Goal: Complete application form

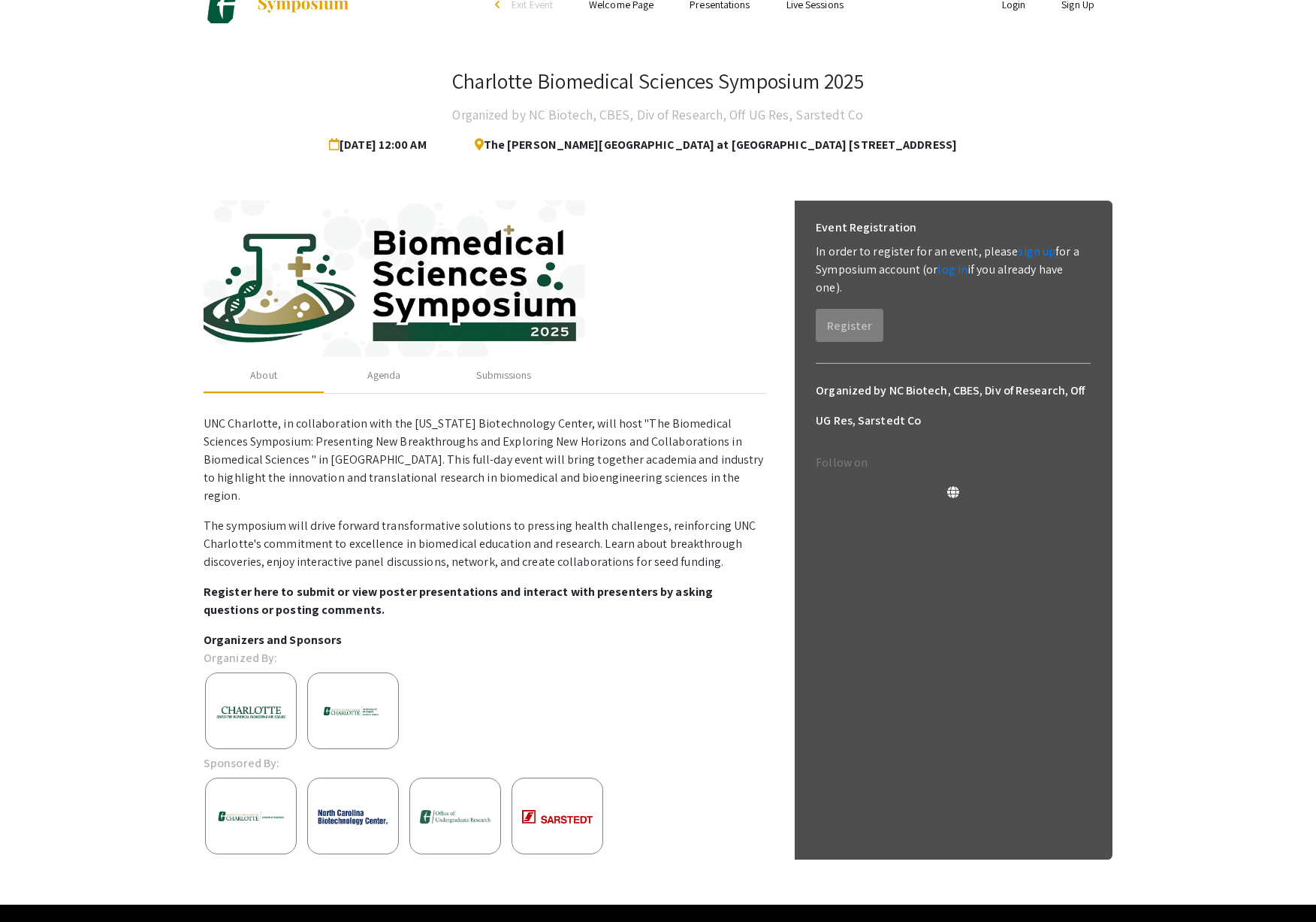
scroll to position [66, 0]
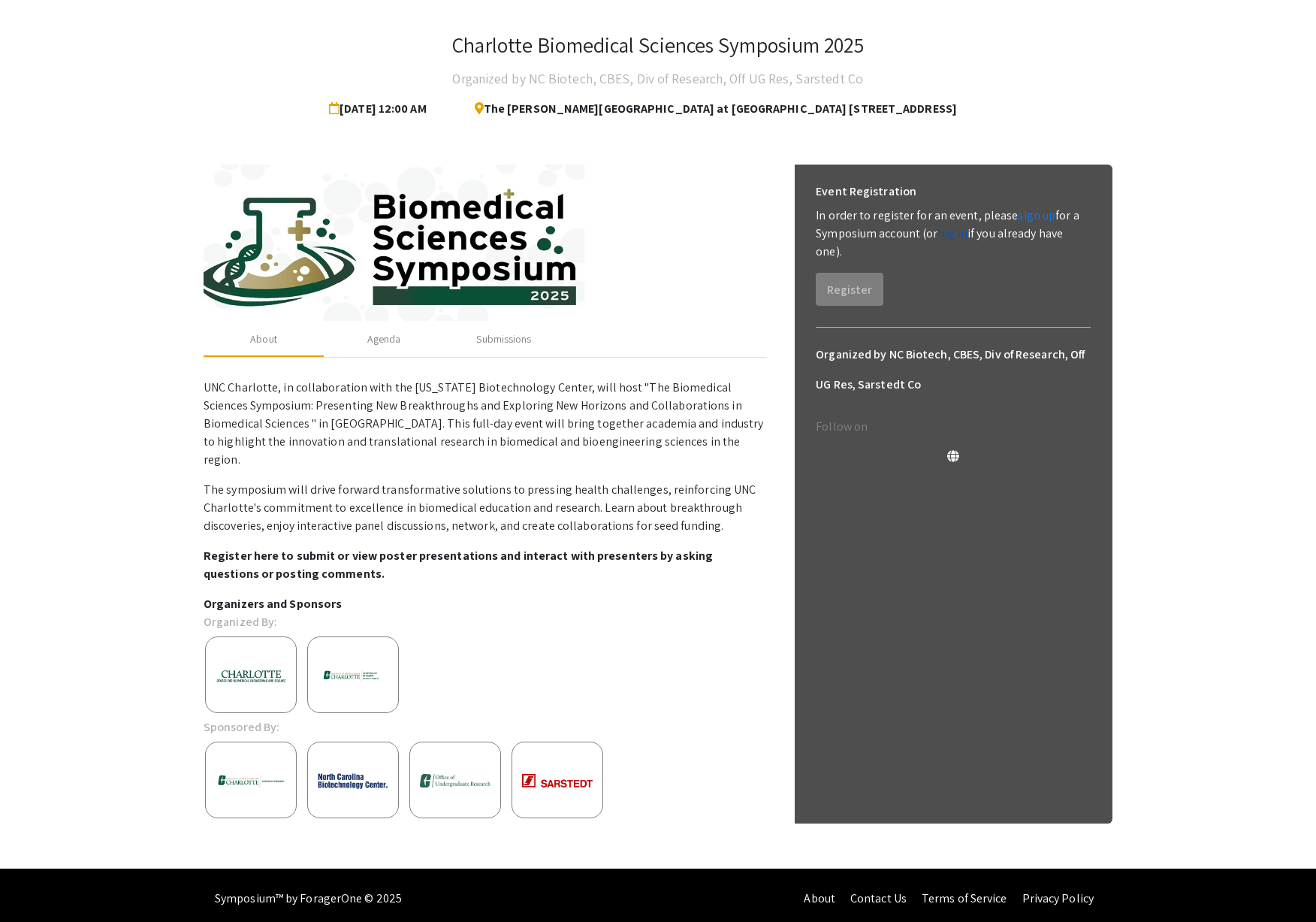
click at [957, 234] on link "log in" at bounding box center [952, 234] width 30 height 16
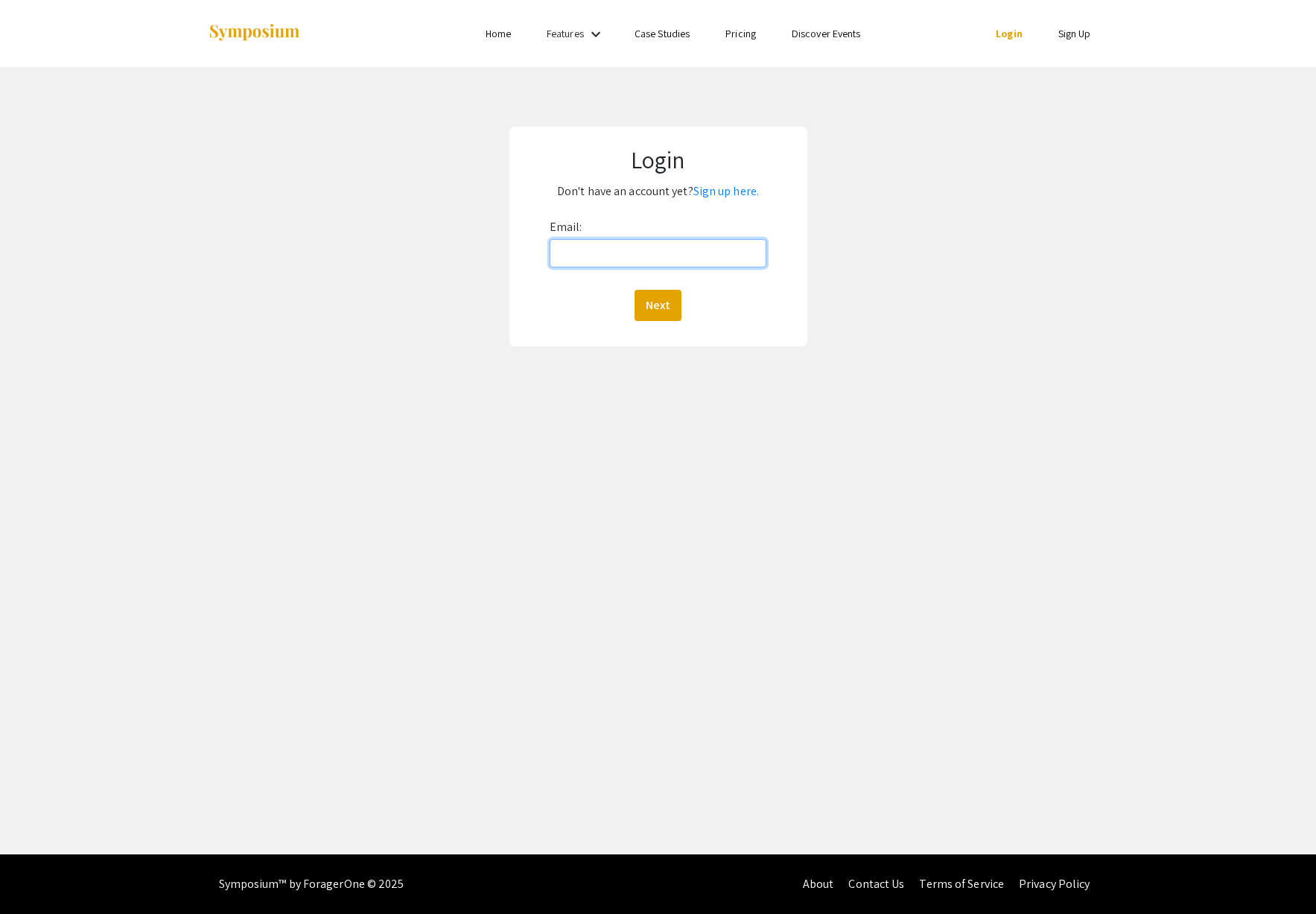
click at [585, 261] on input "Email:" at bounding box center [658, 253] width 217 height 28
type input "[EMAIL_ADDRESS][DOMAIN_NAME]"
click at [650, 298] on button "Next" at bounding box center [658, 305] width 47 height 31
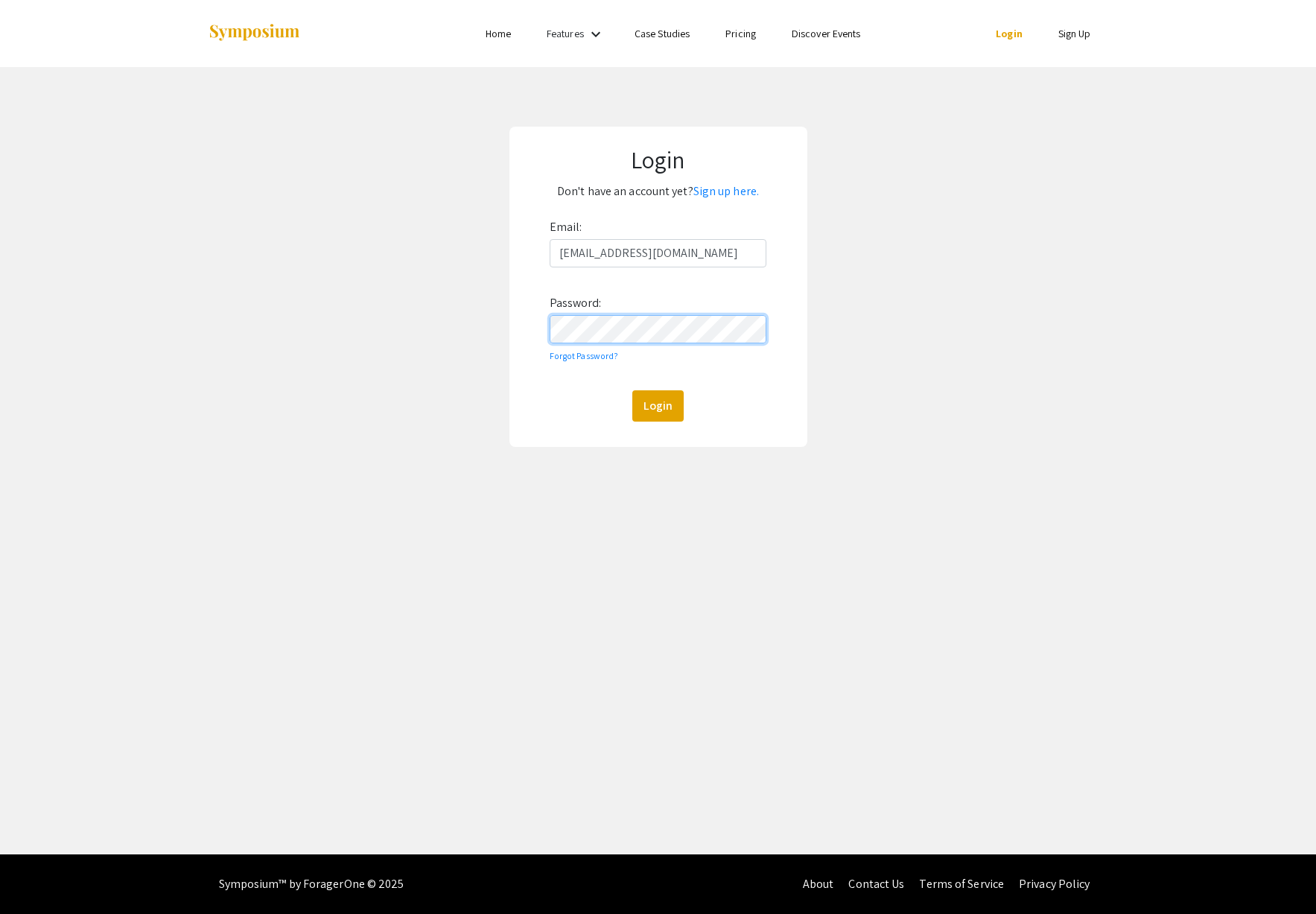
click at [632, 391] on button "Login" at bounding box center [657, 406] width 51 height 31
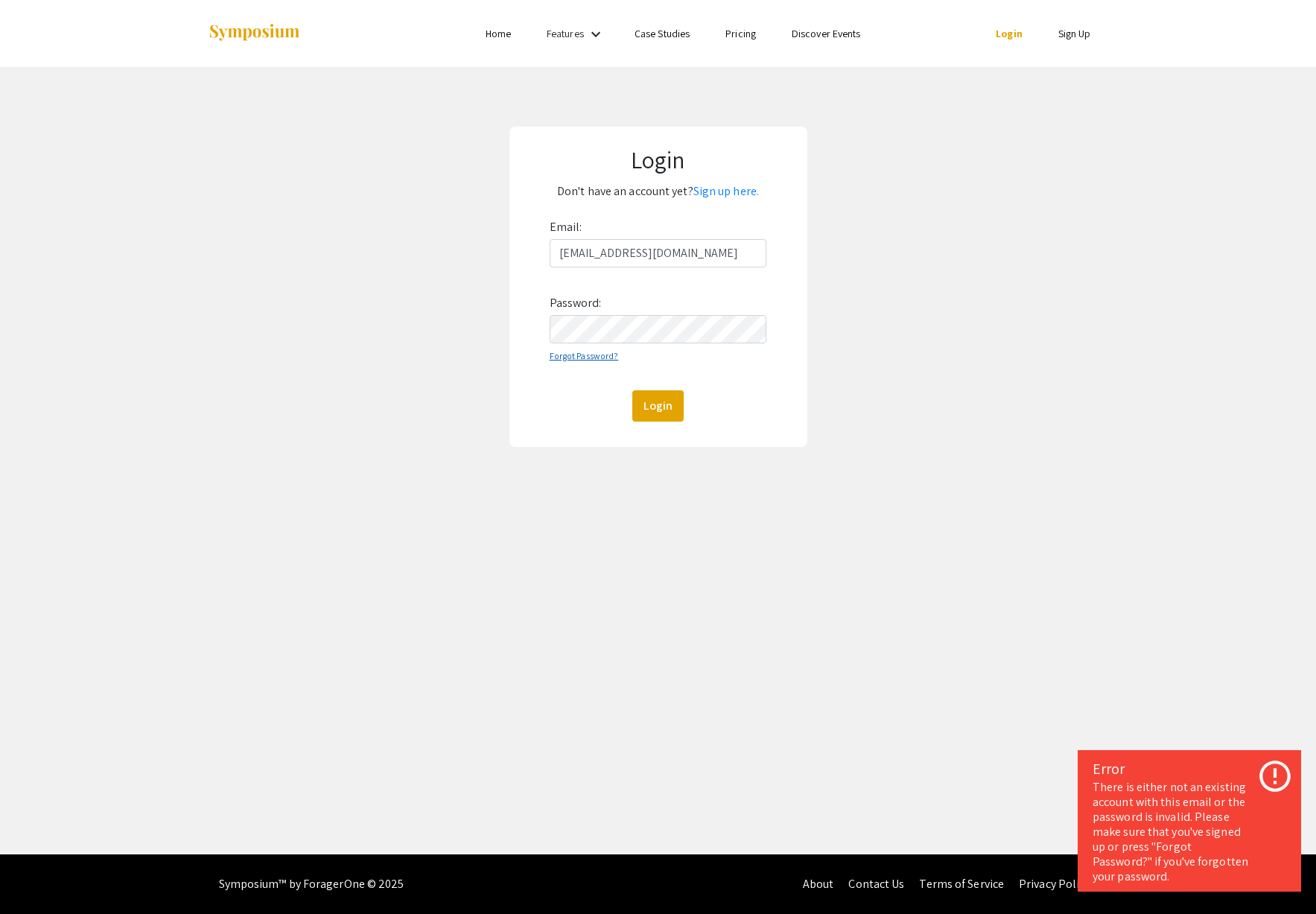
click at [584, 357] on link "Forgot Password?" at bounding box center [583, 356] width 69 height 12
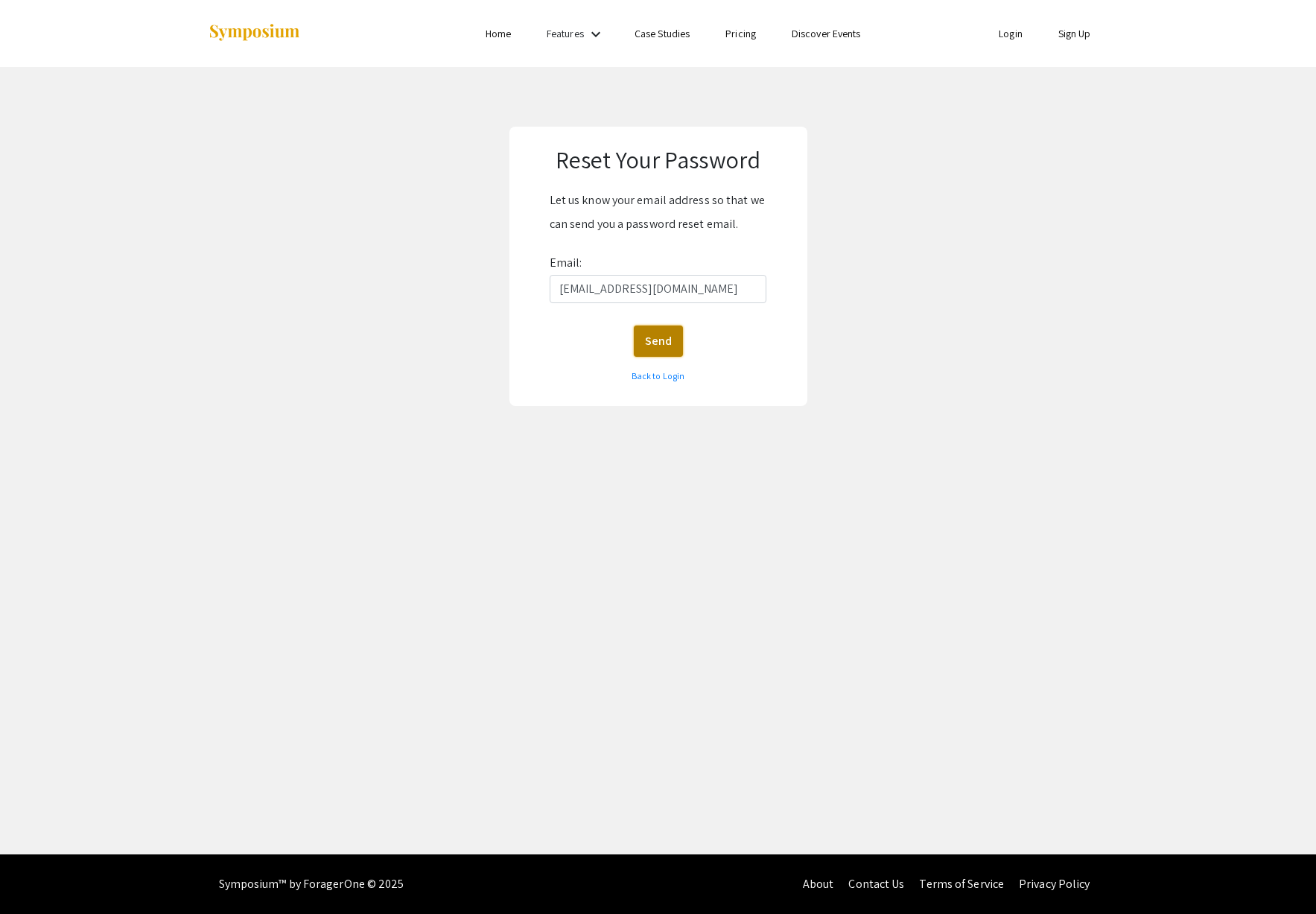
click at [677, 331] on button "Send" at bounding box center [658, 341] width 49 height 31
drag, startPoint x: 662, startPoint y: 290, endPoint x: 619, endPoint y: 291, distance: 43.0
click at [619, 291] on input "[EMAIL_ADDRESS][DOMAIN_NAME]" at bounding box center [658, 289] width 217 height 28
type input "[EMAIL_ADDRESS][DOMAIN_NAME]"
click button "Send" at bounding box center [658, 341] width 49 height 31
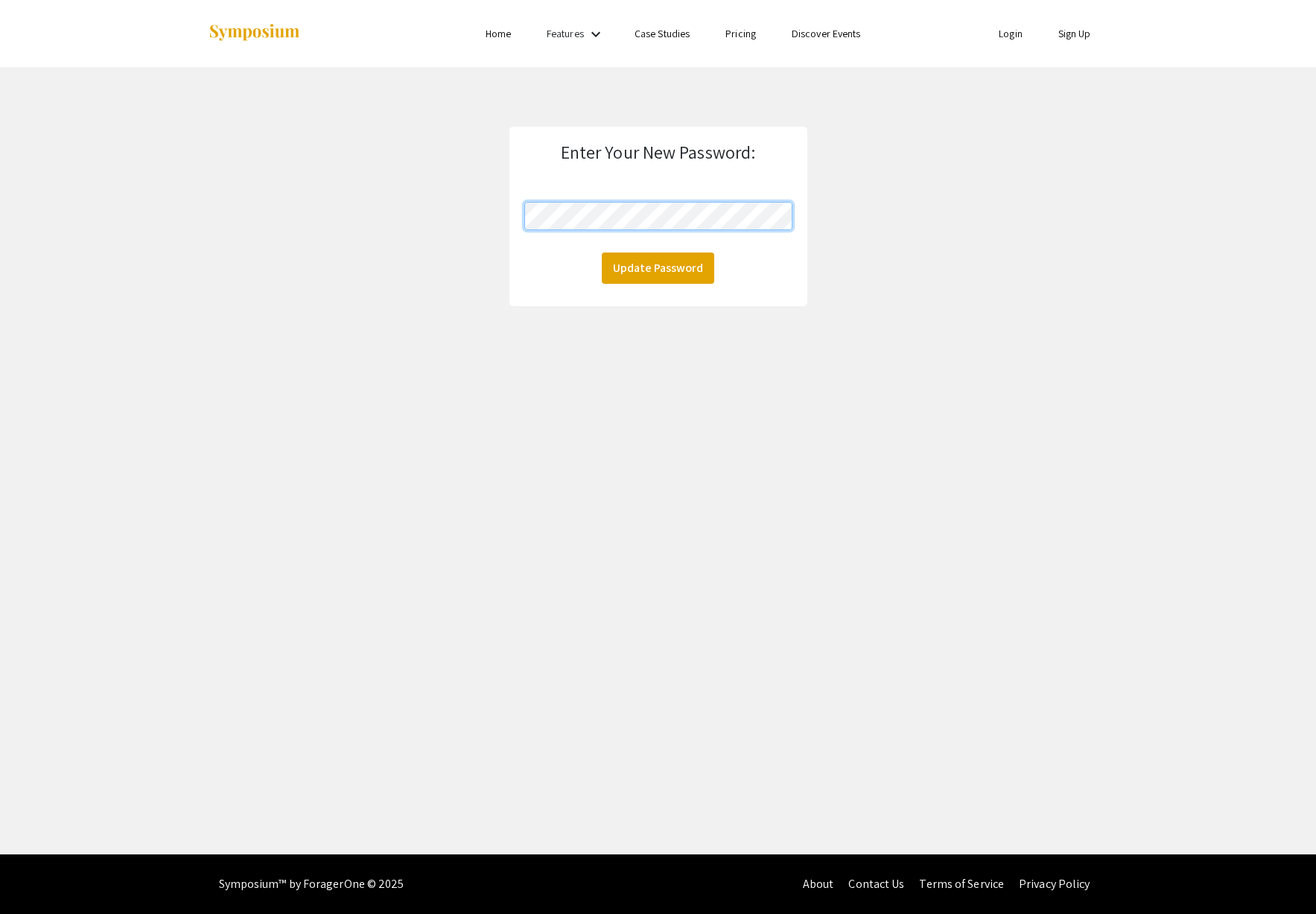
click button "Update Password" at bounding box center [658, 268] width 112 height 31
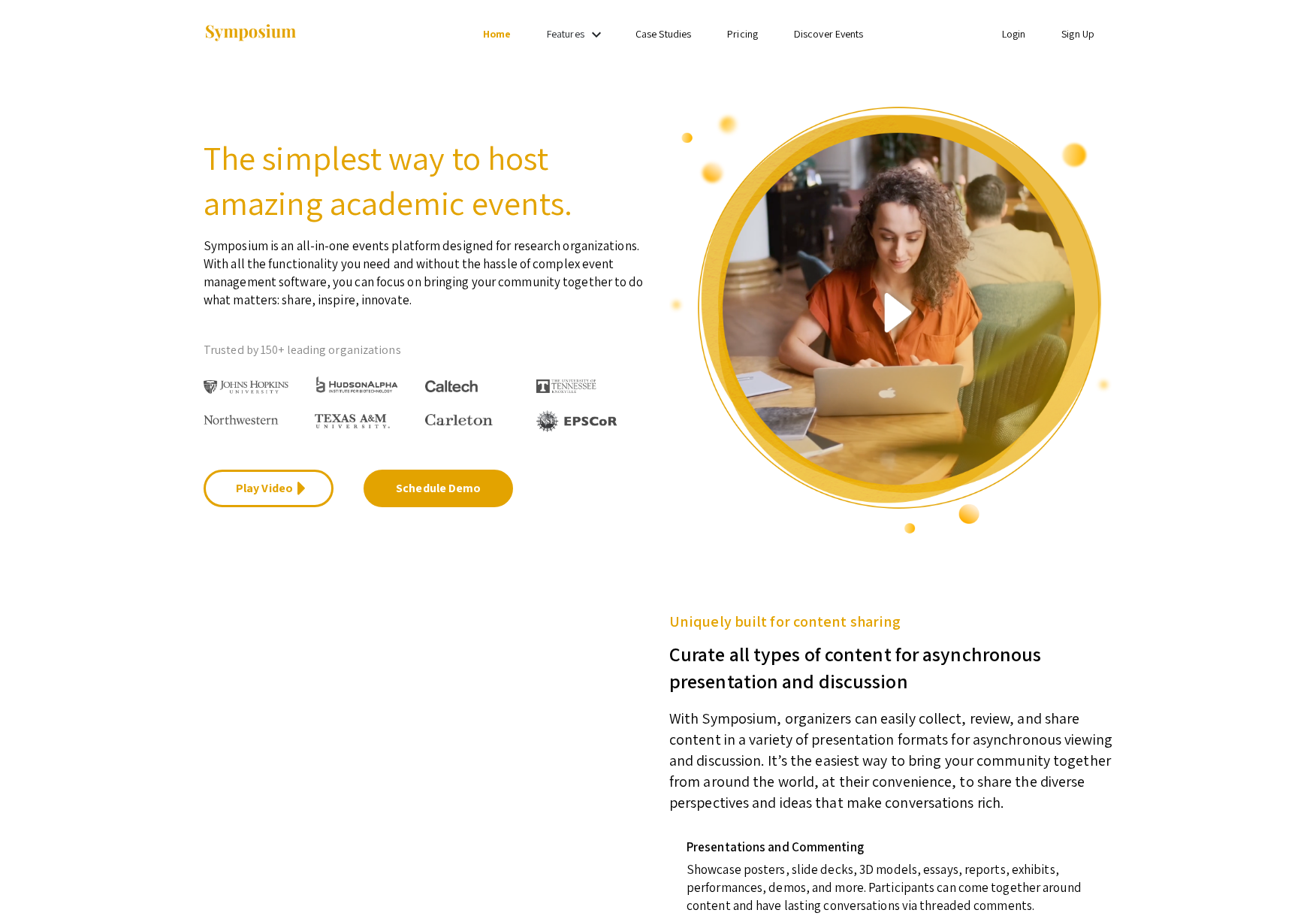
click at [662, 494] on div at bounding box center [891, 321] width 465 height 430
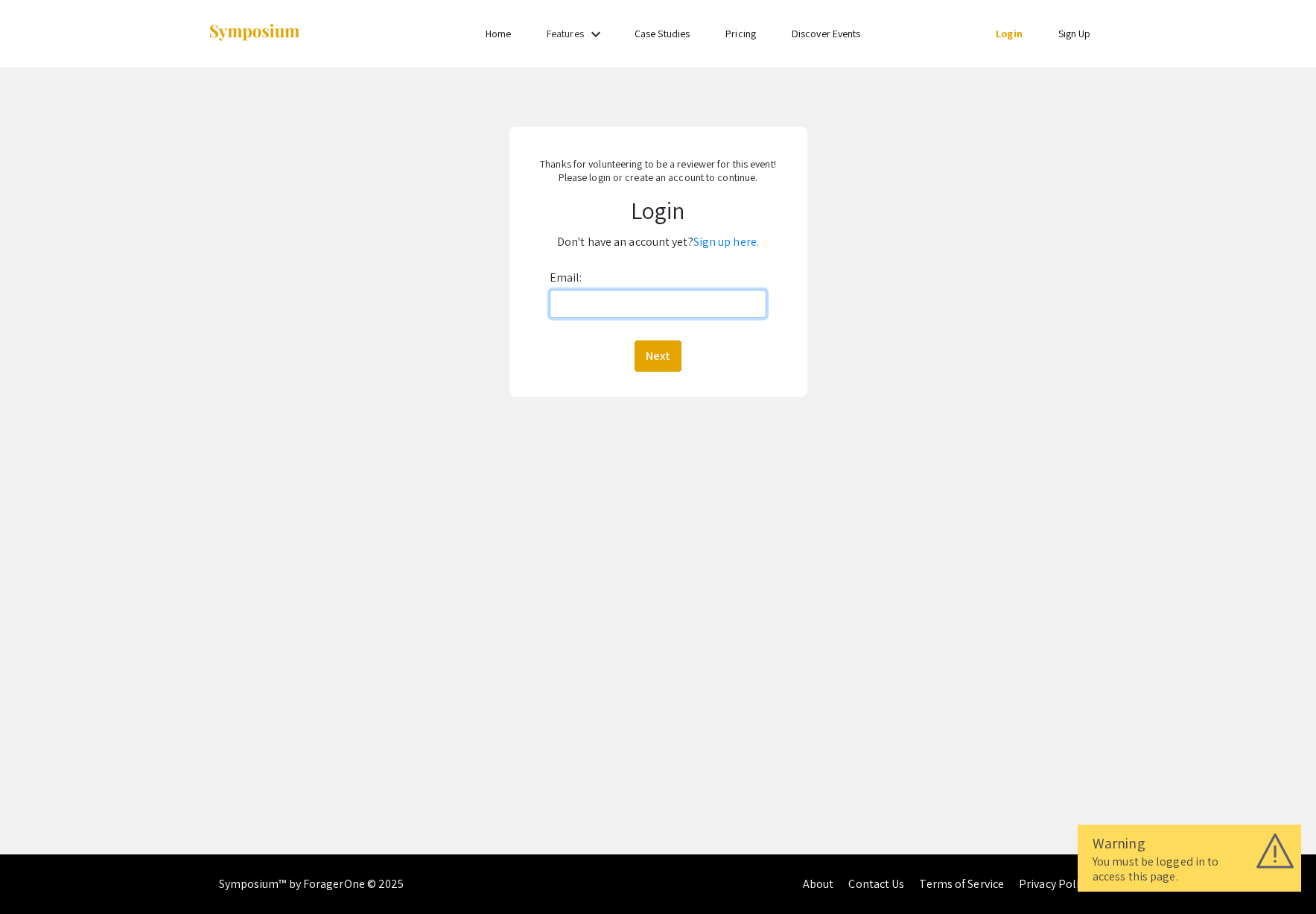
click at [623, 303] on input "Email:" at bounding box center [658, 303] width 217 height 28
click at [669, 343] on button "Next" at bounding box center [658, 356] width 47 height 31
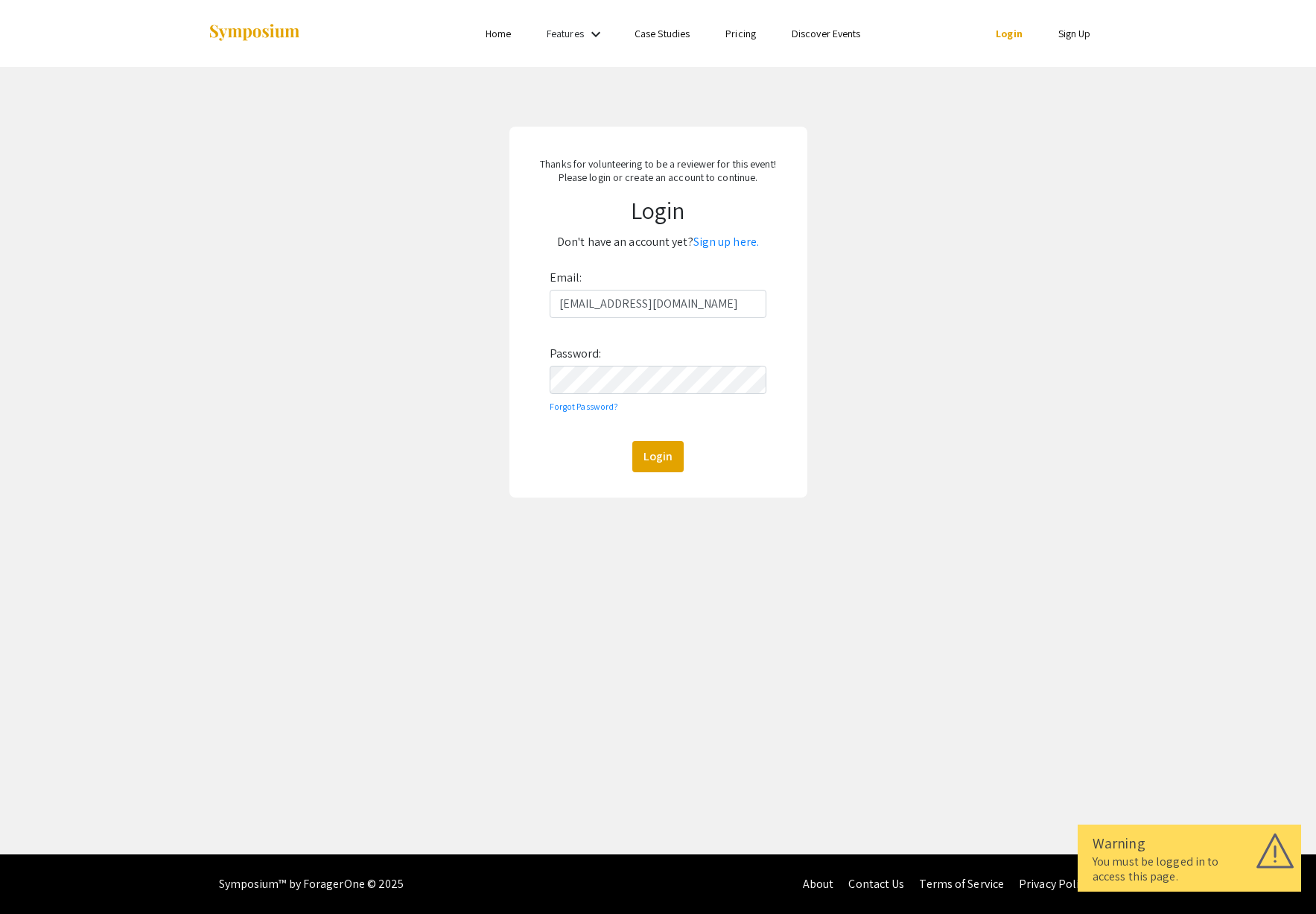
click at [668, 477] on div "Thanks for volunteering to be a reviewer for this event! Please login or create…" at bounding box center [658, 312] width 298 height 371
click at [666, 468] on button "Login" at bounding box center [657, 457] width 51 height 31
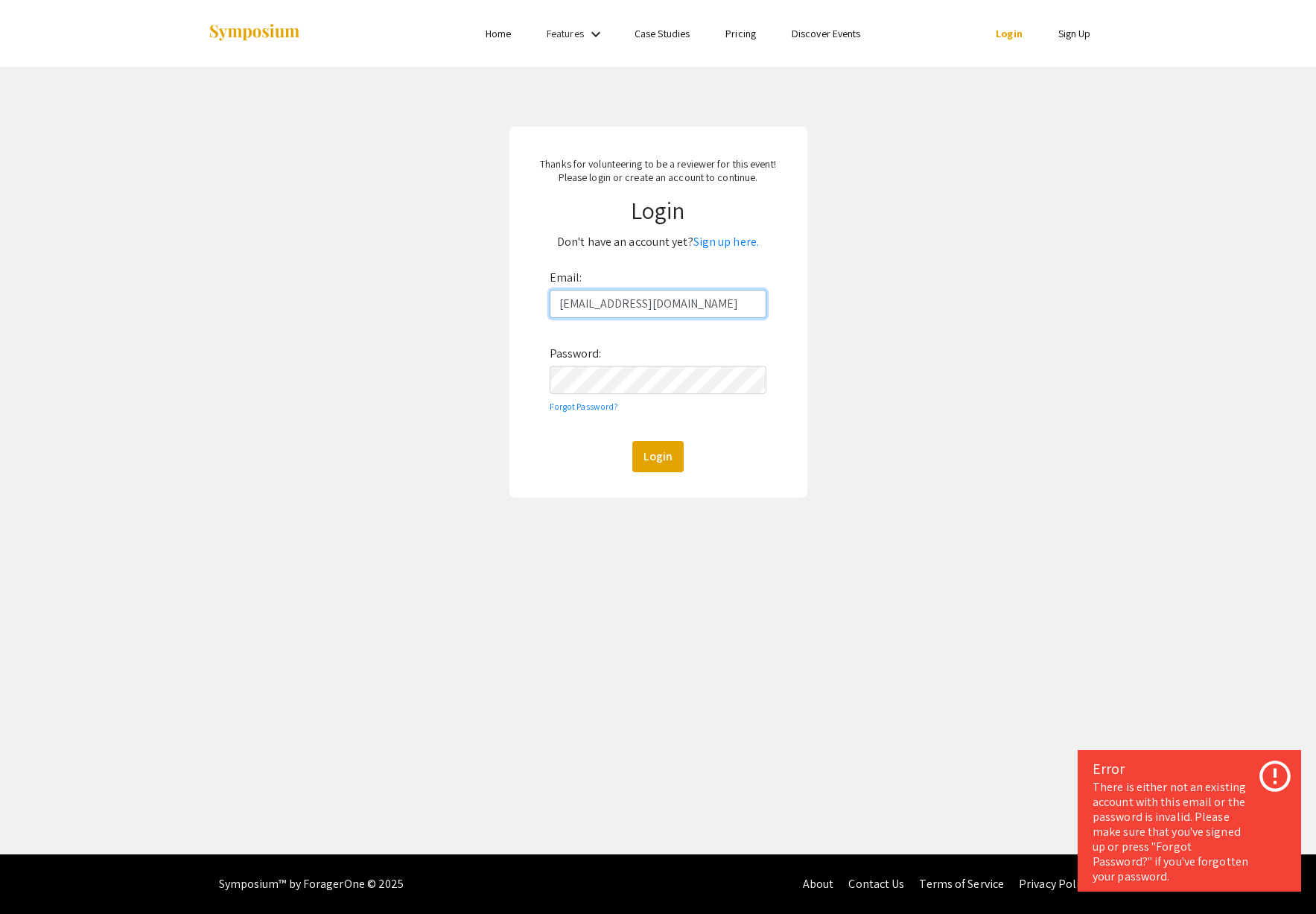
drag, startPoint x: 663, startPoint y: 306, endPoint x: 620, endPoint y: 307, distance: 43.0
click at [620, 307] on input "[EMAIL_ADDRESS][DOMAIN_NAME]" at bounding box center [658, 303] width 217 height 28
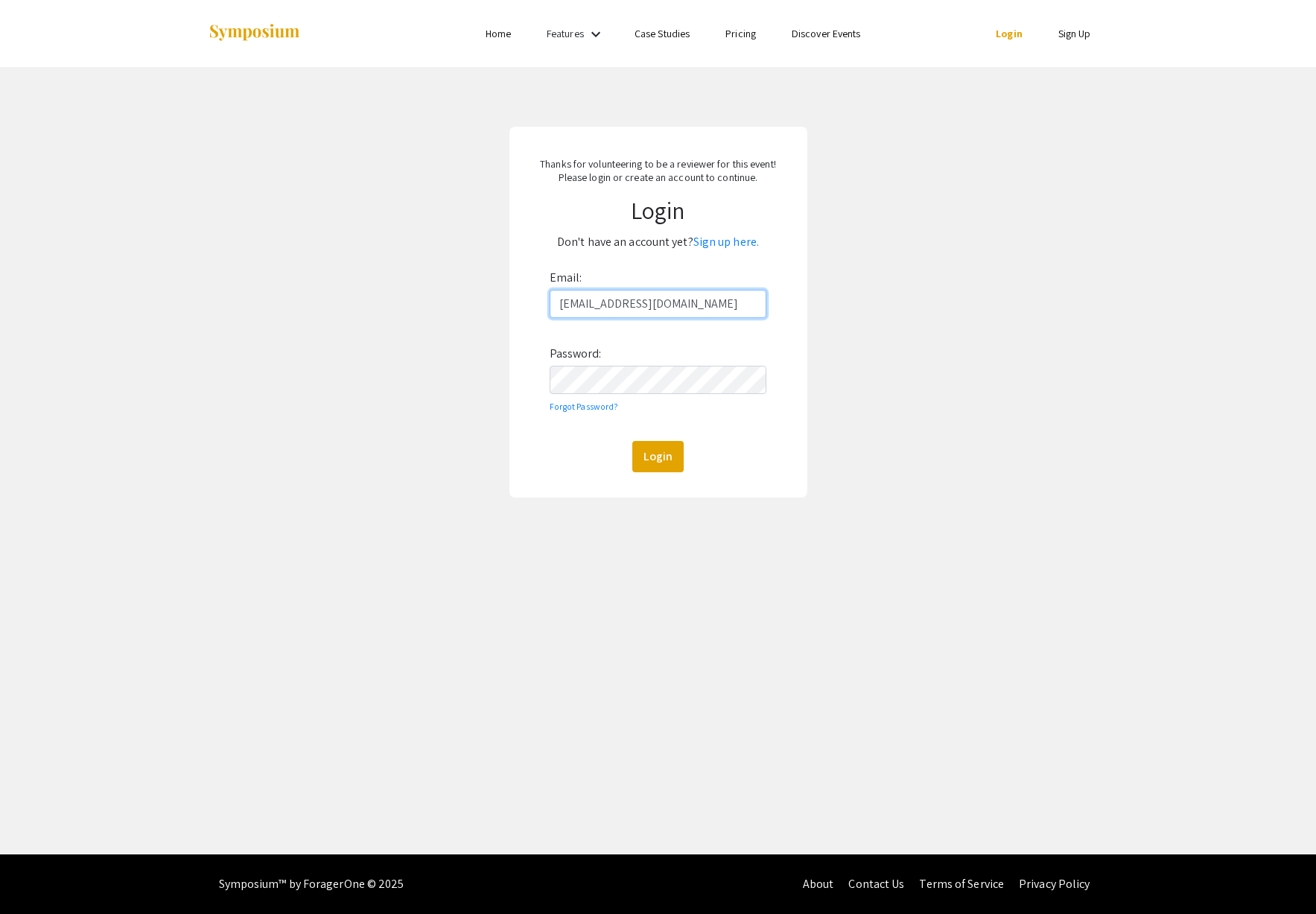
type input "[EMAIL_ADDRESS][DOMAIN_NAME]"
click at [632, 441] on button "Login" at bounding box center [657, 457] width 51 height 31
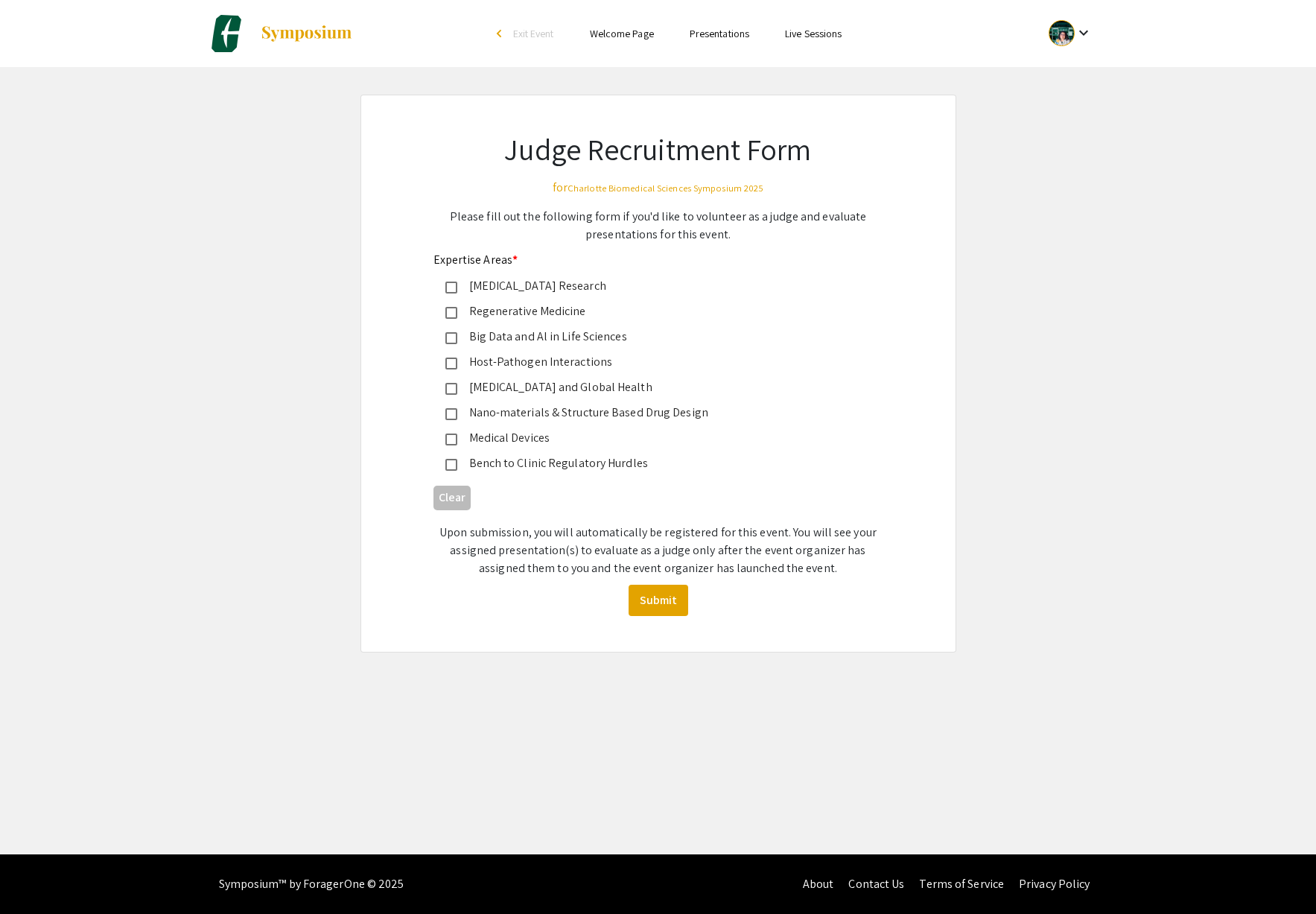
click at [450, 288] on mat-pseudo-checkbox at bounding box center [452, 288] width 12 height 12
click at [449, 310] on mat-pseudo-checkbox at bounding box center [452, 313] width 12 height 12
click at [453, 331] on div "Big Data and Al in Life Sciences" at bounding box center [646, 336] width 426 height 17
click at [457, 438] on div "Medical Devices" at bounding box center [652, 438] width 391 height 17
click at [451, 389] on mat-pseudo-checkbox at bounding box center [452, 389] width 12 height 12
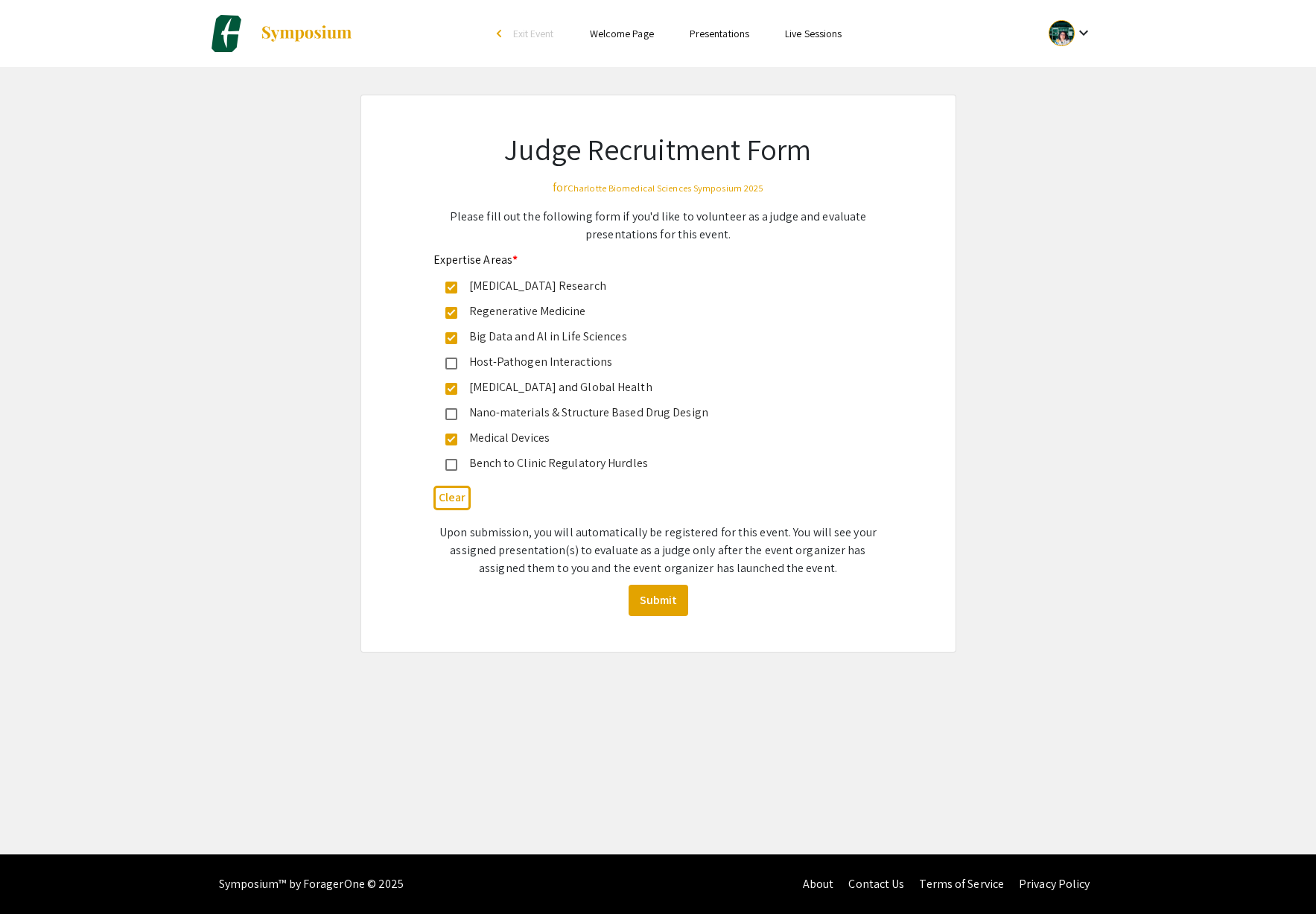
click at [451, 468] on mat-pseudo-checkbox at bounding box center [452, 464] width 12 height 12
click at [672, 600] on button "Submit" at bounding box center [658, 600] width 59 height 31
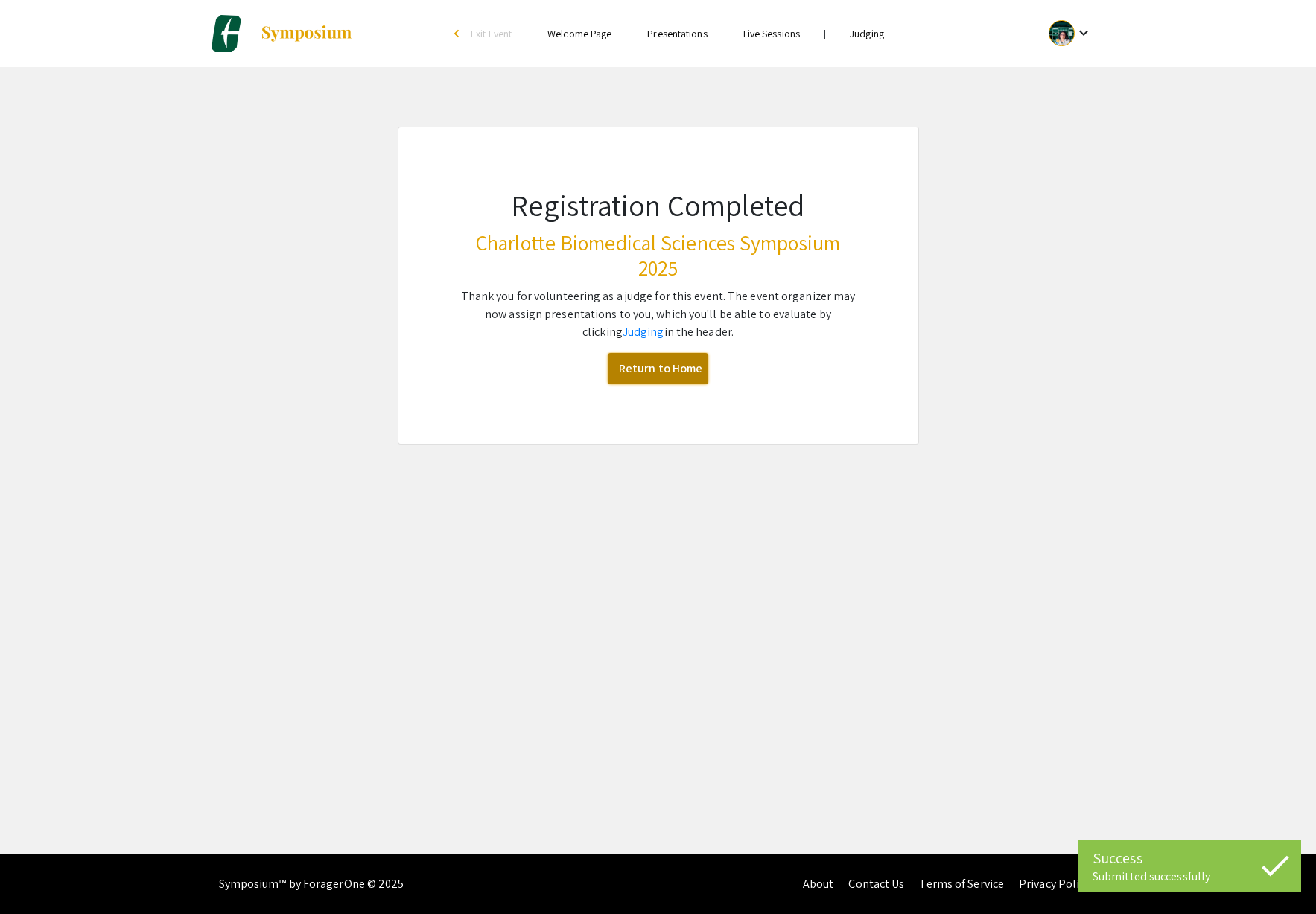
click at [677, 373] on link "Return to Home" at bounding box center [658, 368] width 101 height 31
